Goal: Transaction & Acquisition: Register for event/course

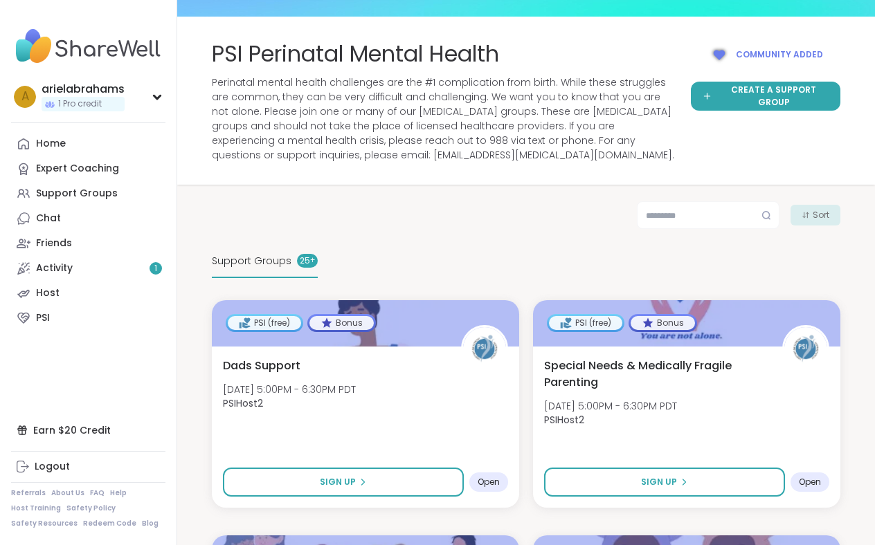
scroll to position [61, 0]
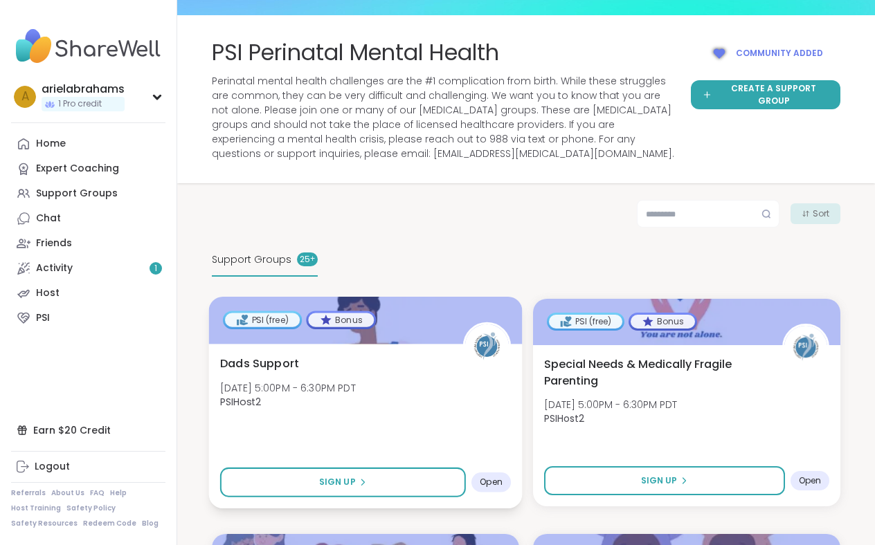
click at [418, 429] on div "Dads Support [DATE] 5:00PM - 6:30PM PDT PSIHost2 Sign Up Open" at bounding box center [365, 426] width 313 height 165
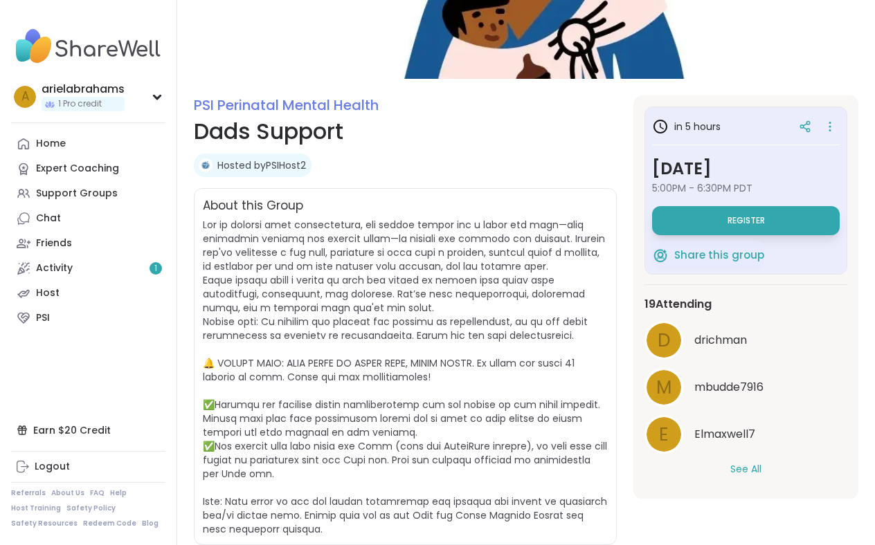
scroll to position [102, 0]
click at [745, 468] on button "See All" at bounding box center [745, 469] width 31 height 15
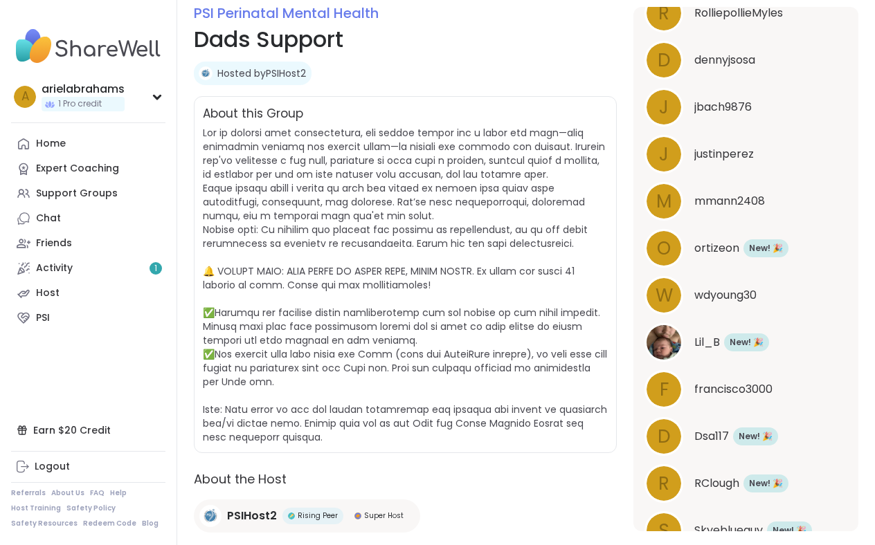
scroll to position [0, 0]
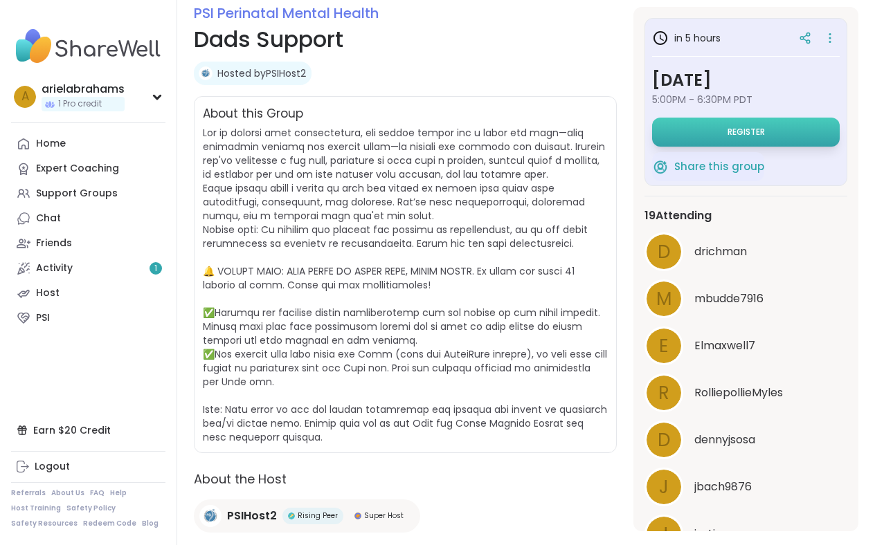
click at [769, 131] on button "Register" at bounding box center [746, 132] width 188 height 29
